Goal: Task Accomplishment & Management: Use online tool/utility

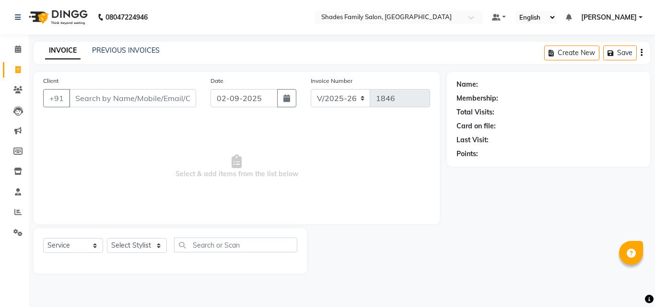
select select "7447"
select select "service"
click at [144, 247] on select "Select Stylist [PERSON_NAME] [PERSON_NAME]" at bounding box center [137, 245] width 60 height 15
select select "65368"
click at [107, 238] on select "Select Stylist [PERSON_NAME] [PERSON_NAME]" at bounding box center [137, 245] width 60 height 15
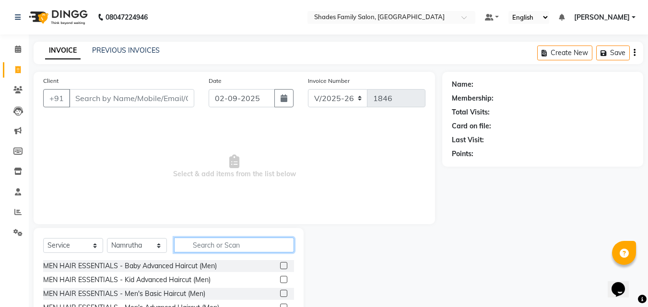
click at [197, 241] on input "text" at bounding box center [234, 245] width 120 height 15
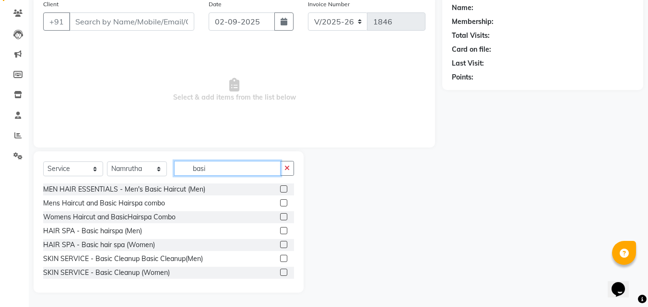
scroll to position [43, 0]
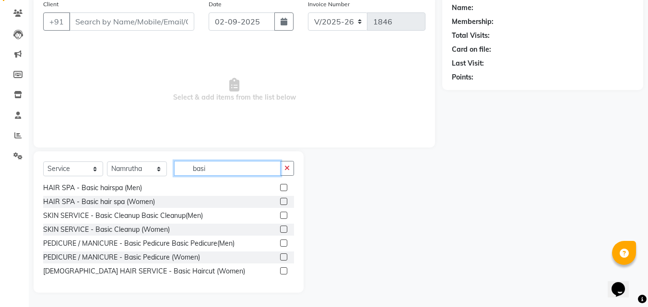
type input "basi"
click at [280, 256] on label at bounding box center [283, 257] width 7 height 7
click at [280, 256] on input "checkbox" at bounding box center [283, 258] width 6 height 6
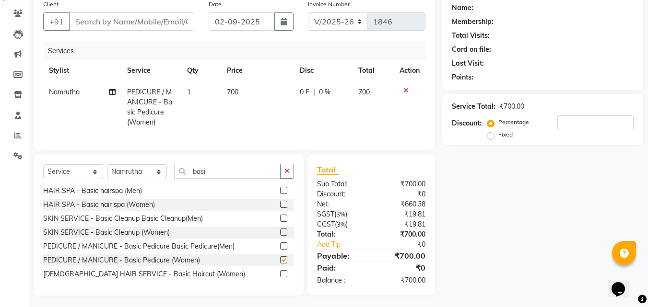
checkbox input "false"
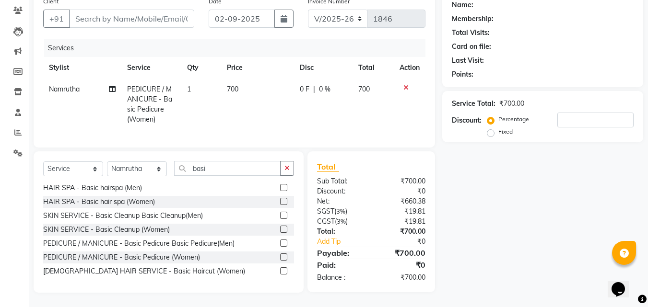
scroll to position [87, 0]
click at [256, 82] on td "700" at bounding box center [257, 105] width 73 height 52
select select "65368"
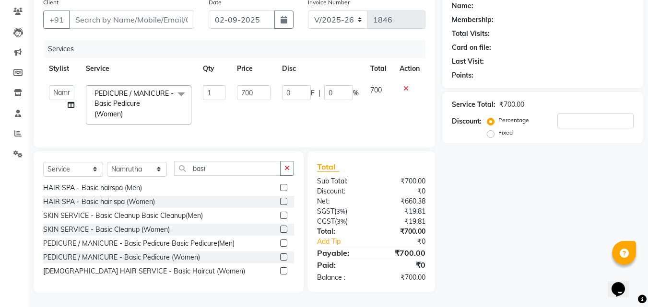
scroll to position [86, 0]
type input "7"
type input "1150"
click at [288, 126] on div "Services Stylist Service Qty Price Disc Total Action [PERSON_NAME] [PERSON_NAME…" at bounding box center [234, 89] width 382 height 98
